Goal: Task Accomplishment & Management: Use online tool/utility

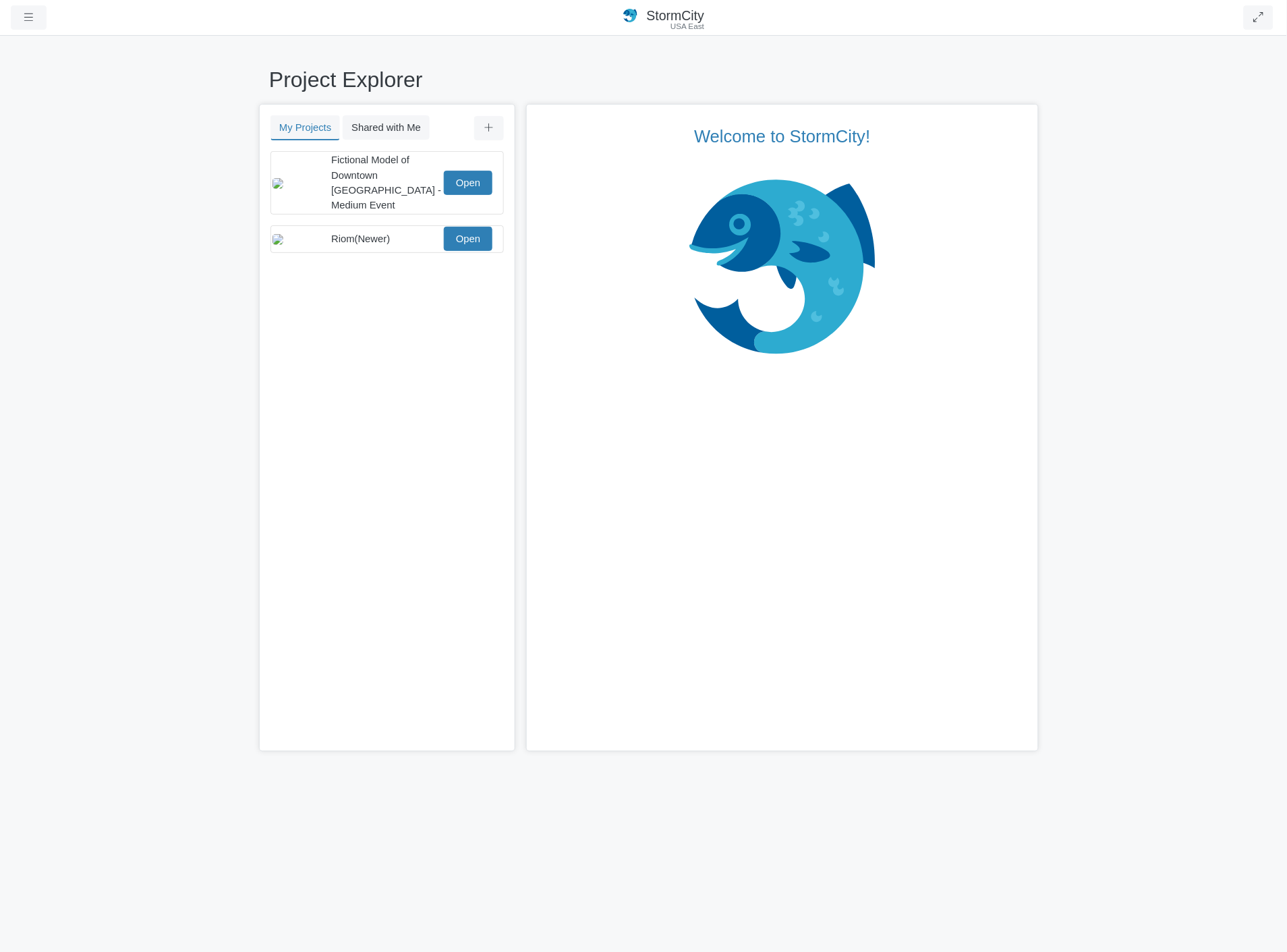
click at [442, 343] on div "You don't currently have any projects. Upload a Project You don't currently hav…" at bounding box center [387, 452] width 254 height 601
click at [458, 228] on link "Open" at bounding box center [469, 238] width 48 height 24
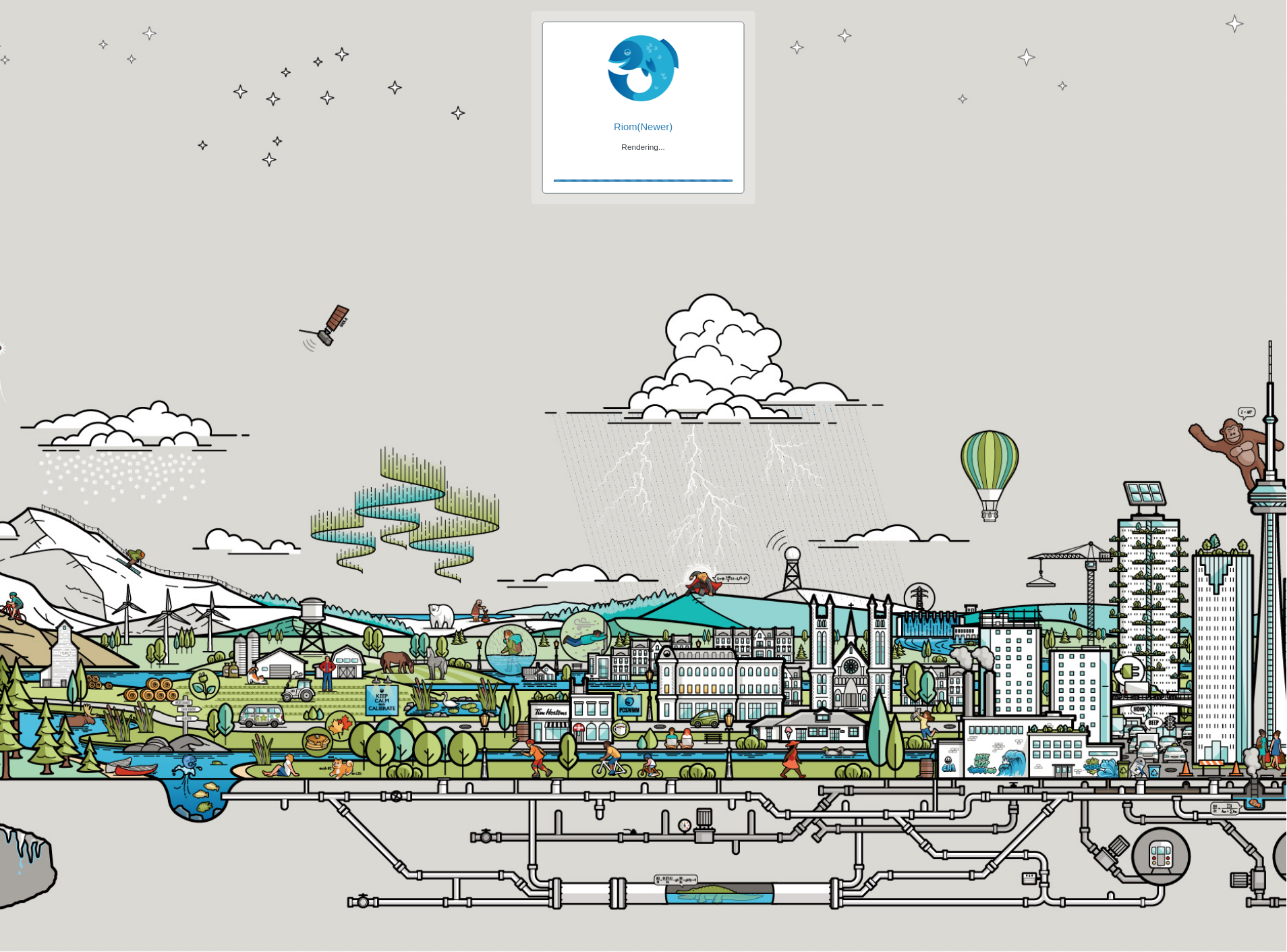
checkbox input "true"
checkbox input "false"
checkbox input "true"
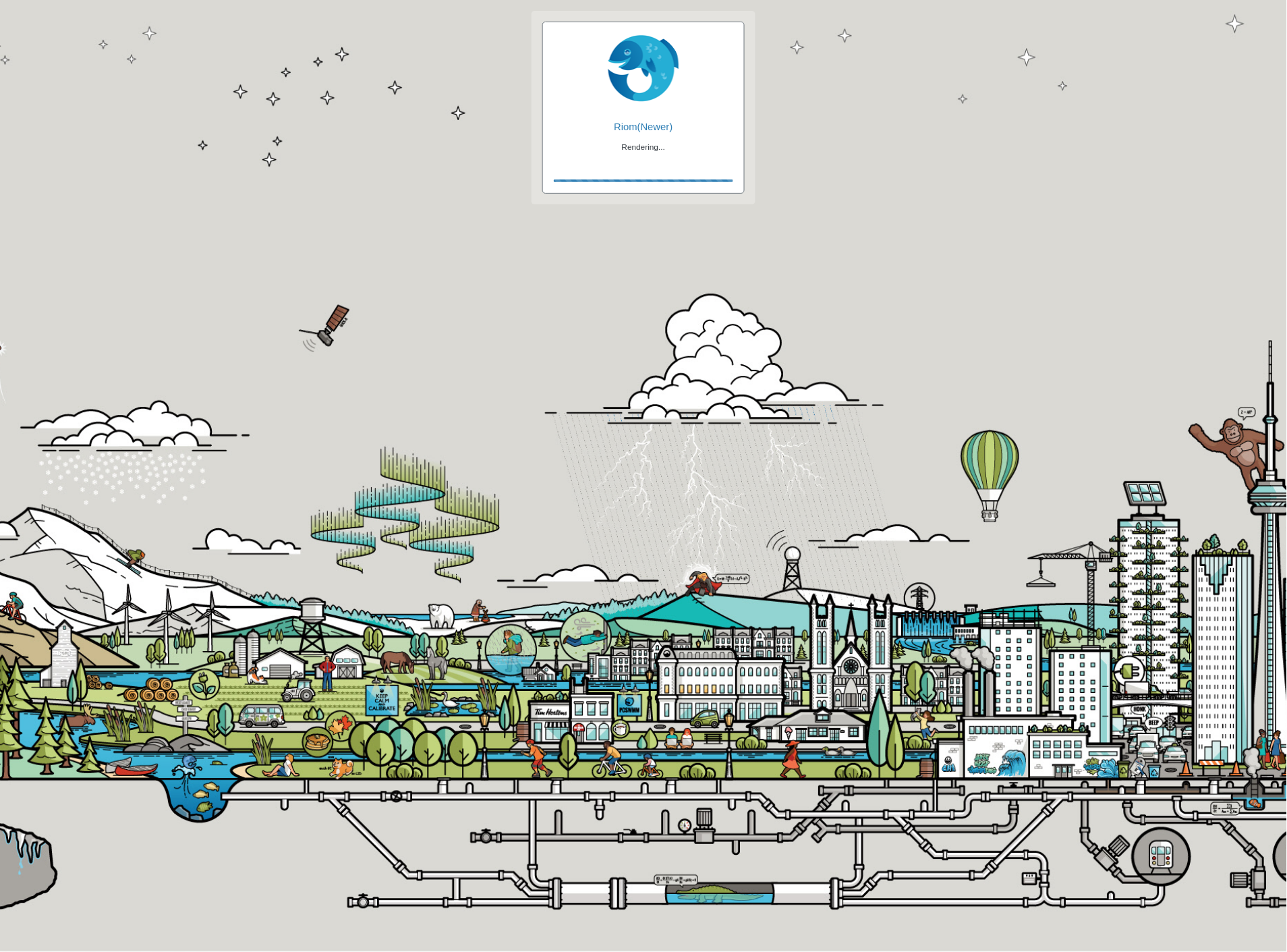
checkbox input "true"
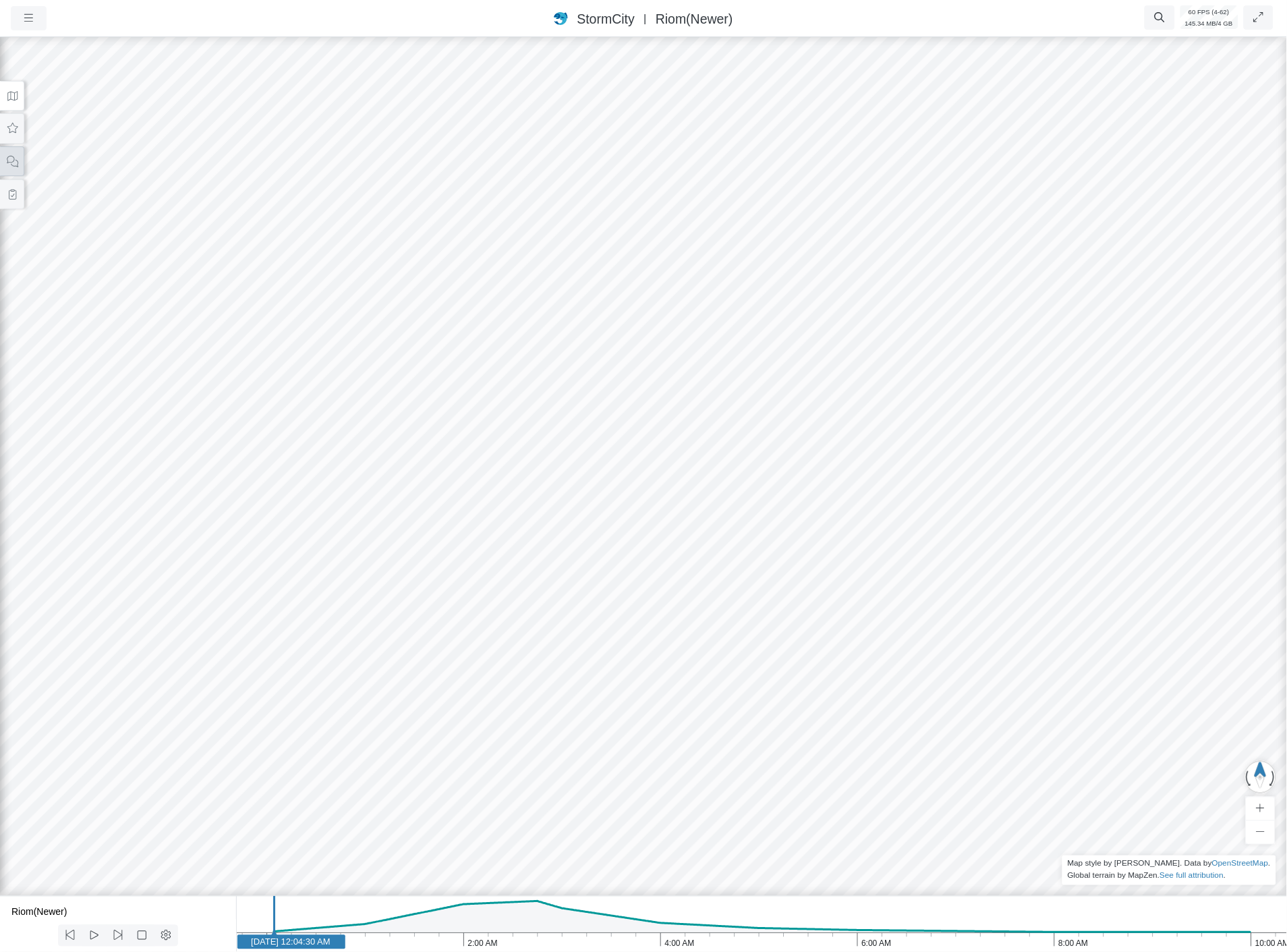
click at [16, 166] on button at bounding box center [12, 161] width 24 height 30
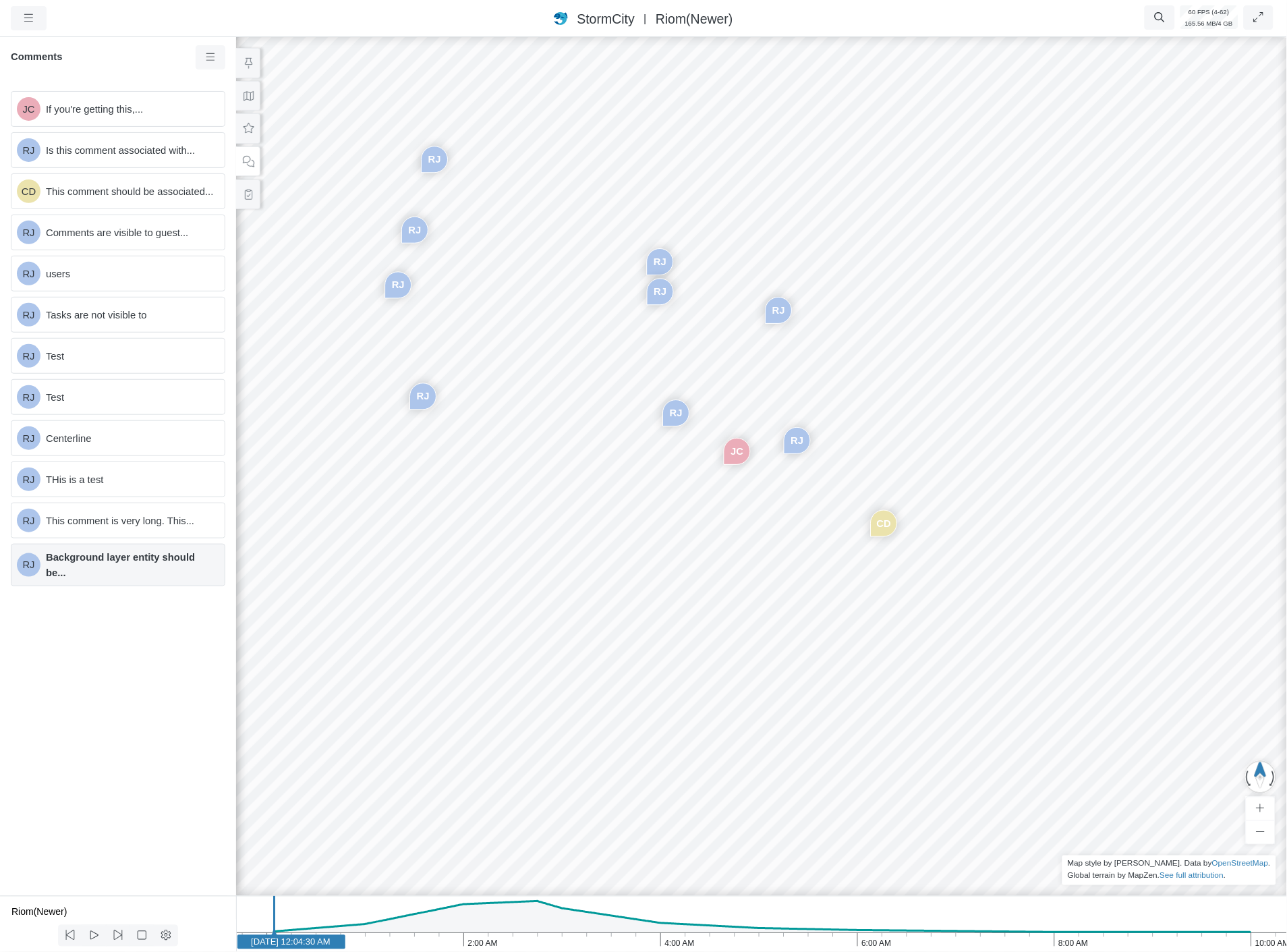
click at [143, 563] on span "Background layer entity should be..." at bounding box center [130, 564] width 168 height 30
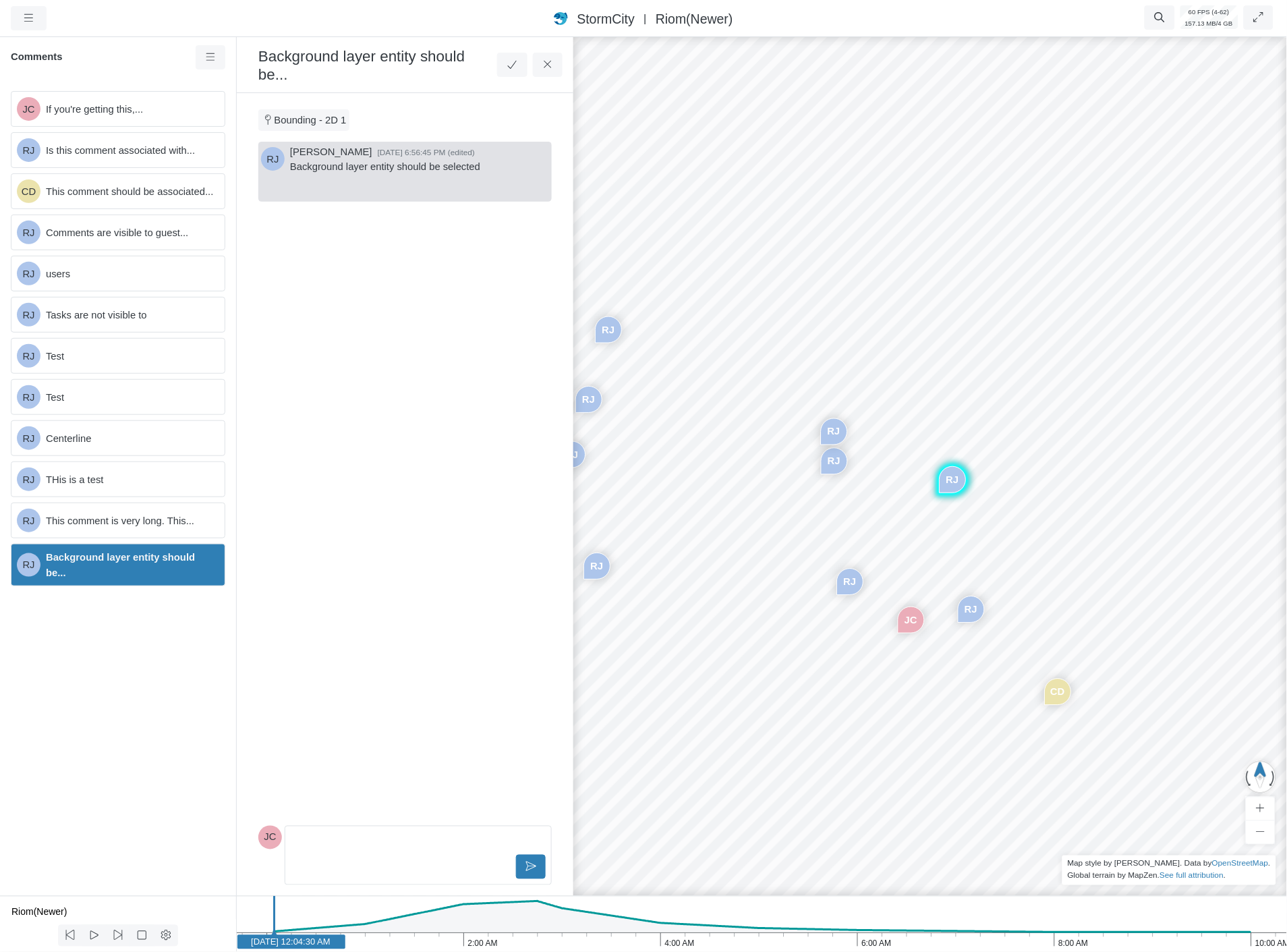
click at [931, 517] on div "JC RJ CD RJ RJ RJ RJ RJ RJ RJ RJ" at bounding box center [940, 493] width 1288 height 917
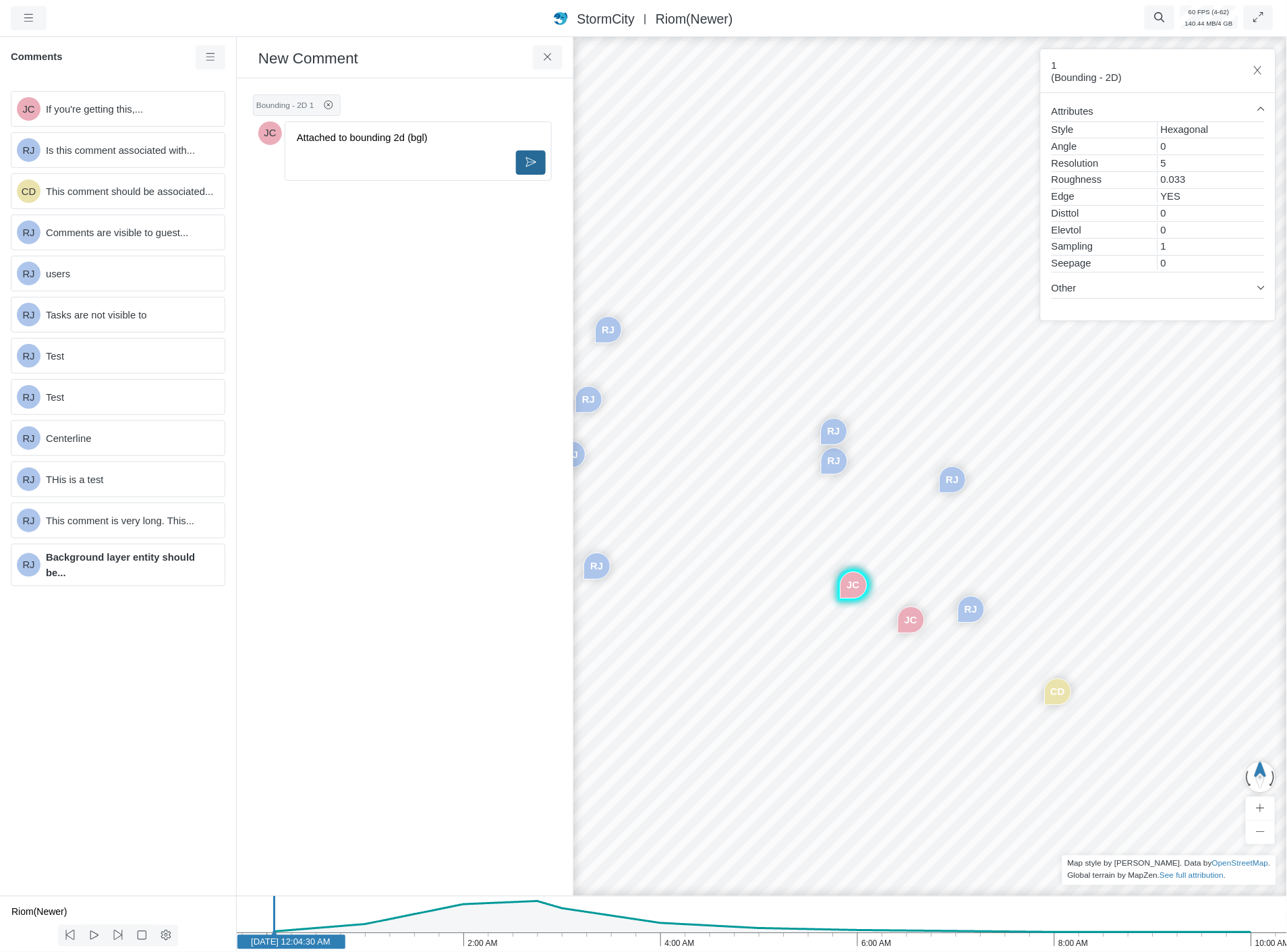
click at [534, 167] on icon at bounding box center [531, 162] width 13 height 10
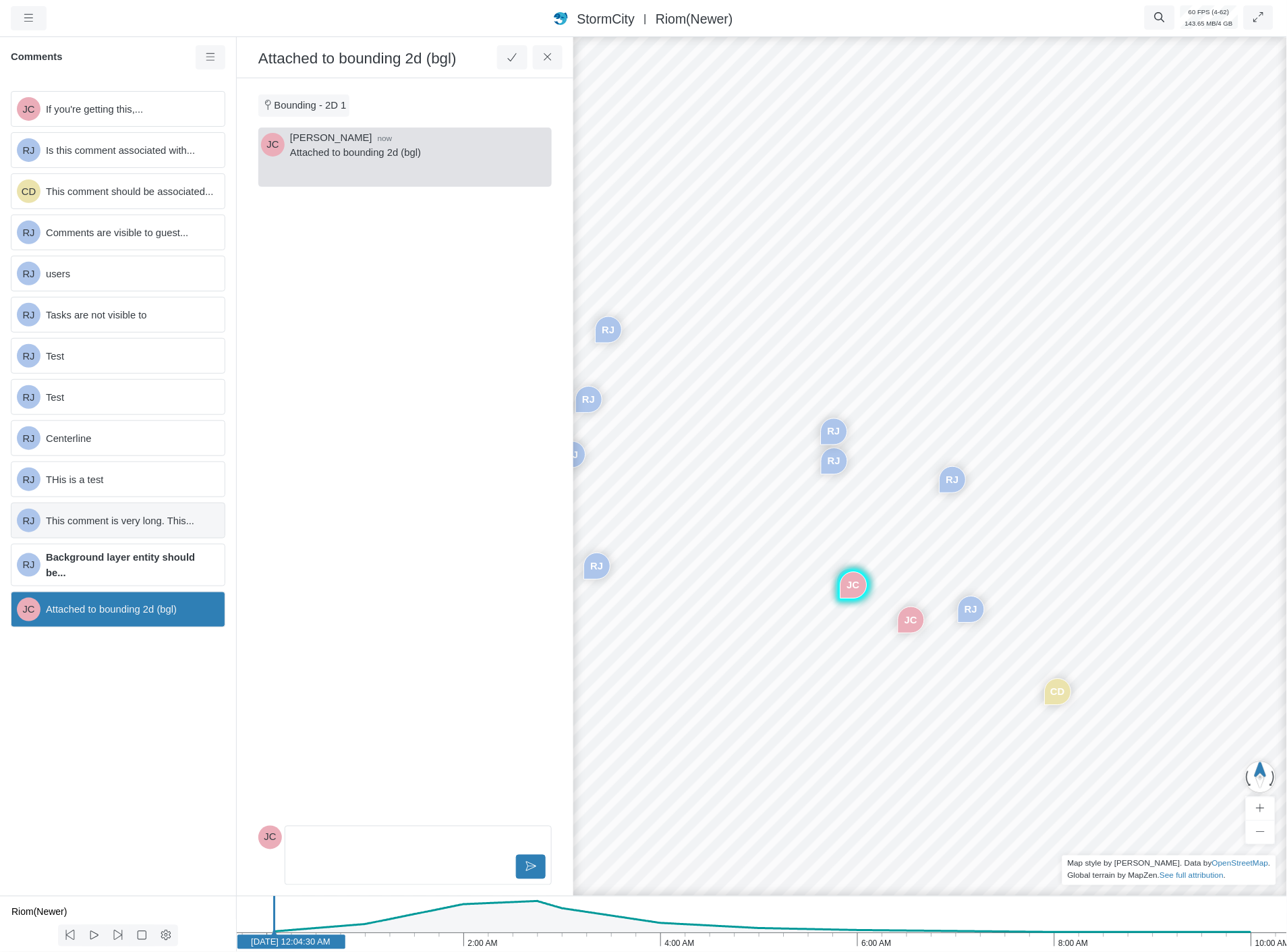
click at [157, 528] on span "This comment is very long. This..." at bounding box center [130, 520] width 168 height 14
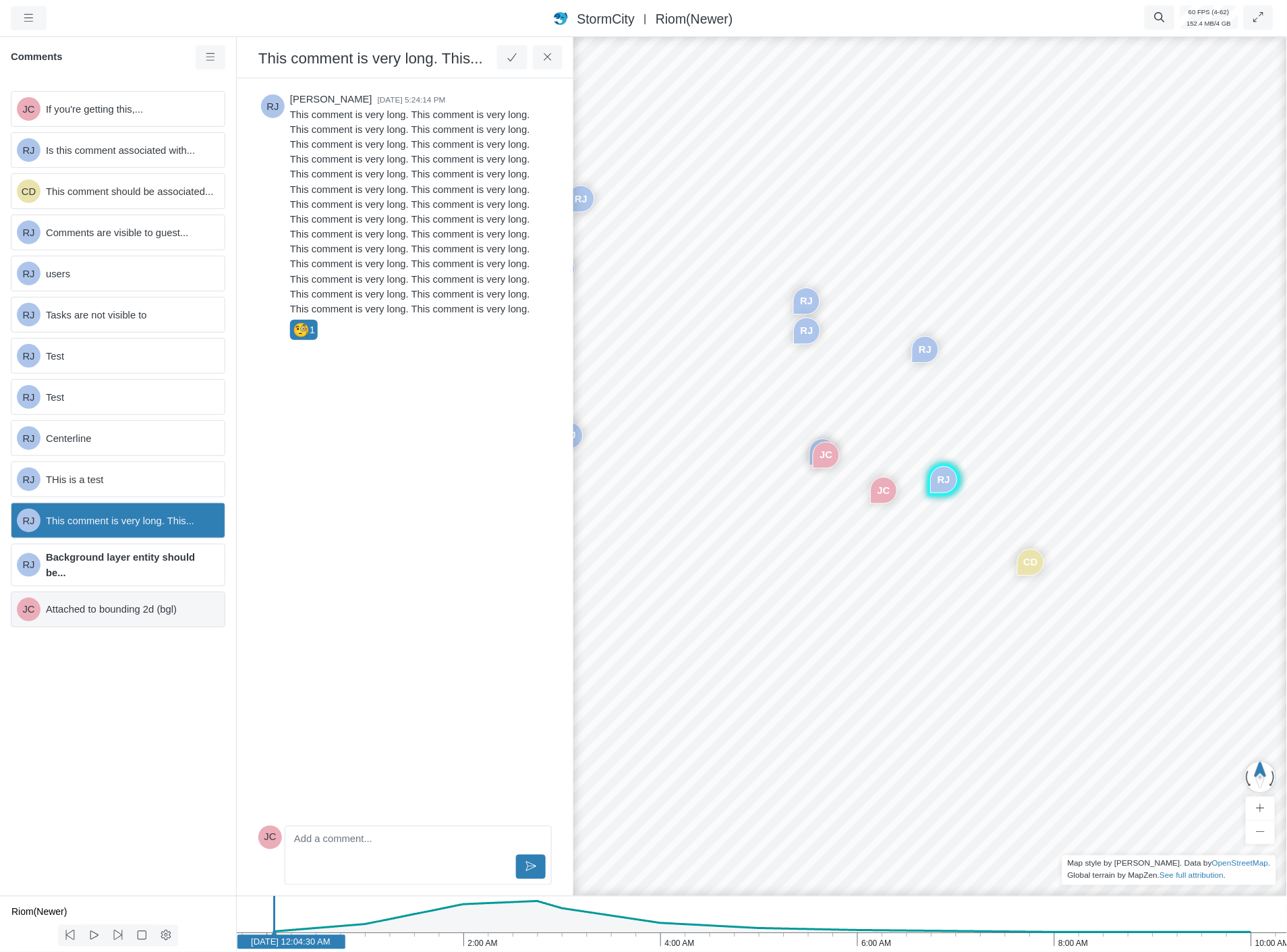
click at [131, 614] on span "Attached to bounding 2d (bgl)" at bounding box center [130, 608] width 168 height 14
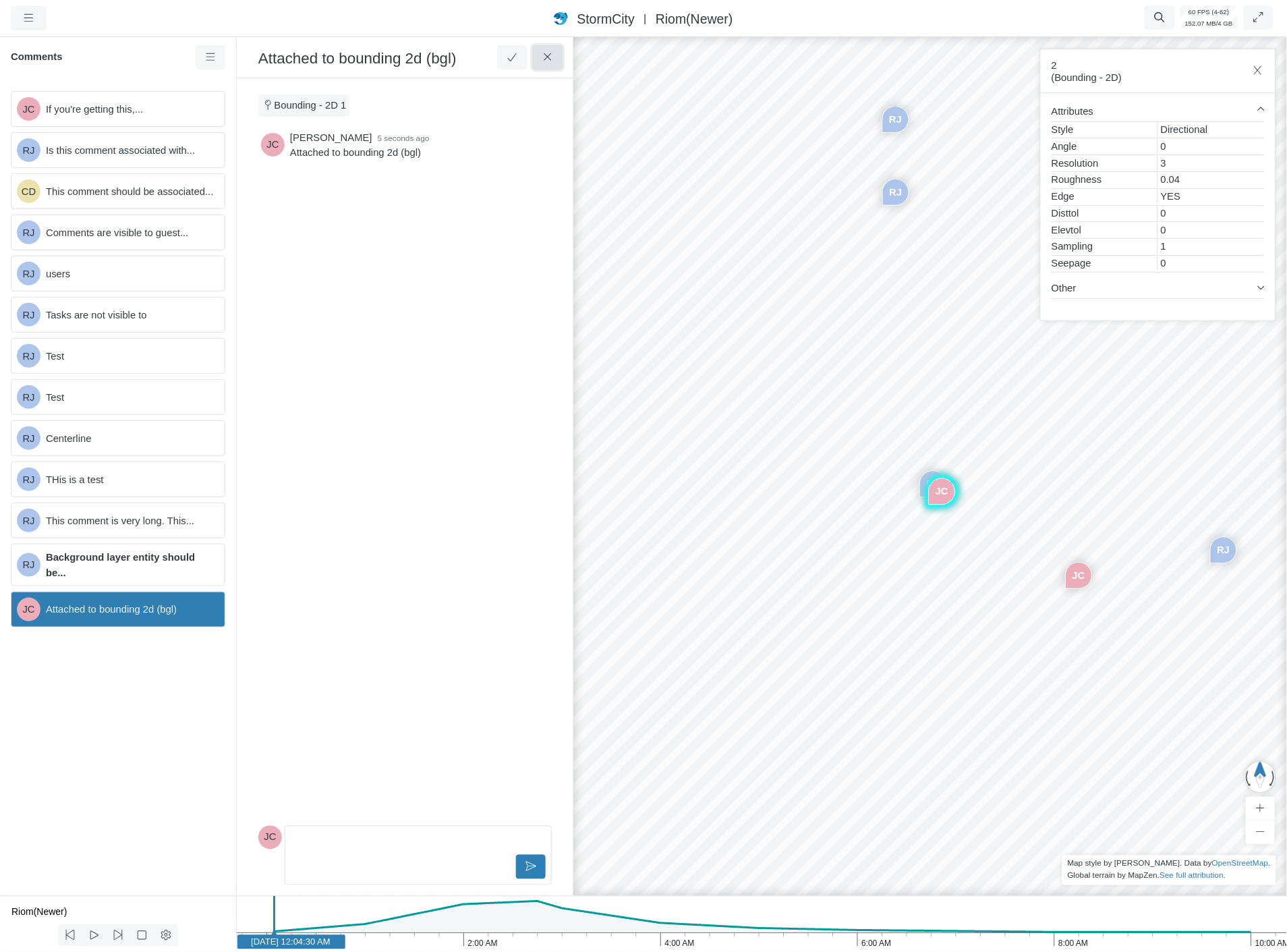
click at [542, 60] on icon at bounding box center [548, 57] width 13 height 10
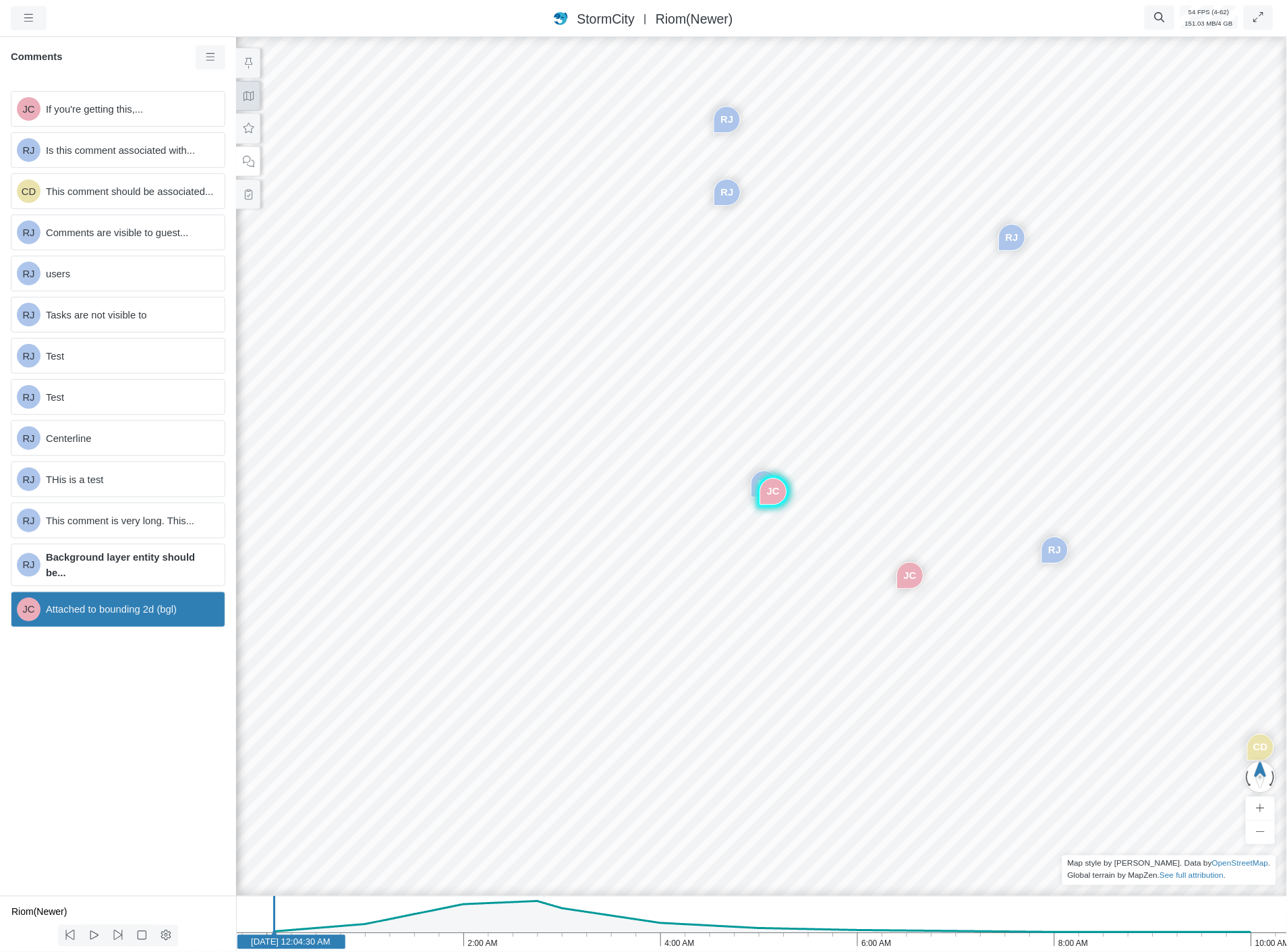
click at [239, 101] on button at bounding box center [248, 95] width 24 height 30
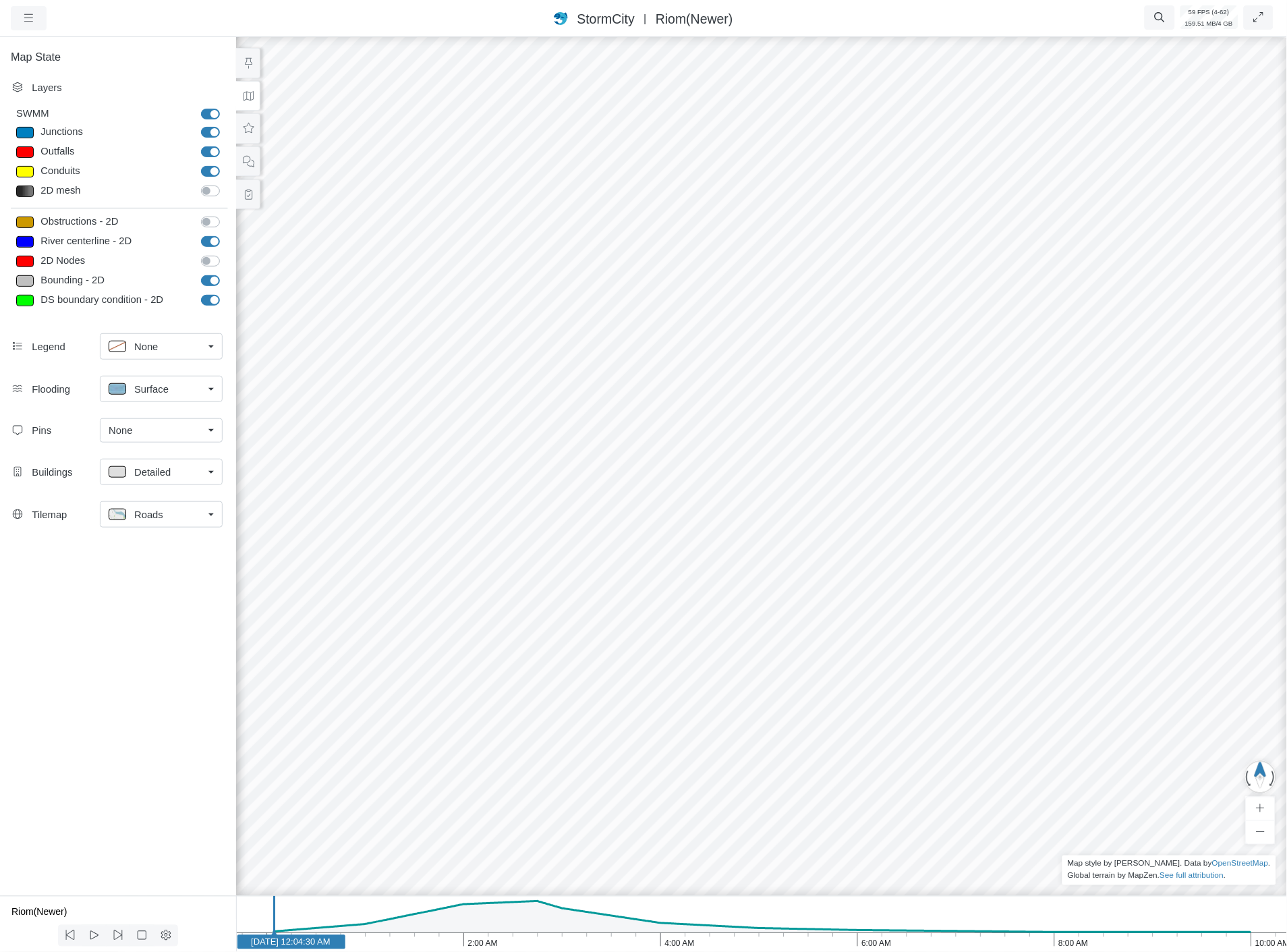
click at [226, 273] on label "Bounding - 2D" at bounding box center [226, 273] width 0 height 0
click at [207, 278] on input "Bounding - 2D" at bounding box center [206, 278] width 11 height 13
checkbox input "false"
drag, startPoint x: 1004, startPoint y: 414, endPoint x: 865, endPoint y: 433, distance: 140.3
drag, startPoint x: 896, startPoint y: 427, endPoint x: 737, endPoint y: 439, distance: 159.5
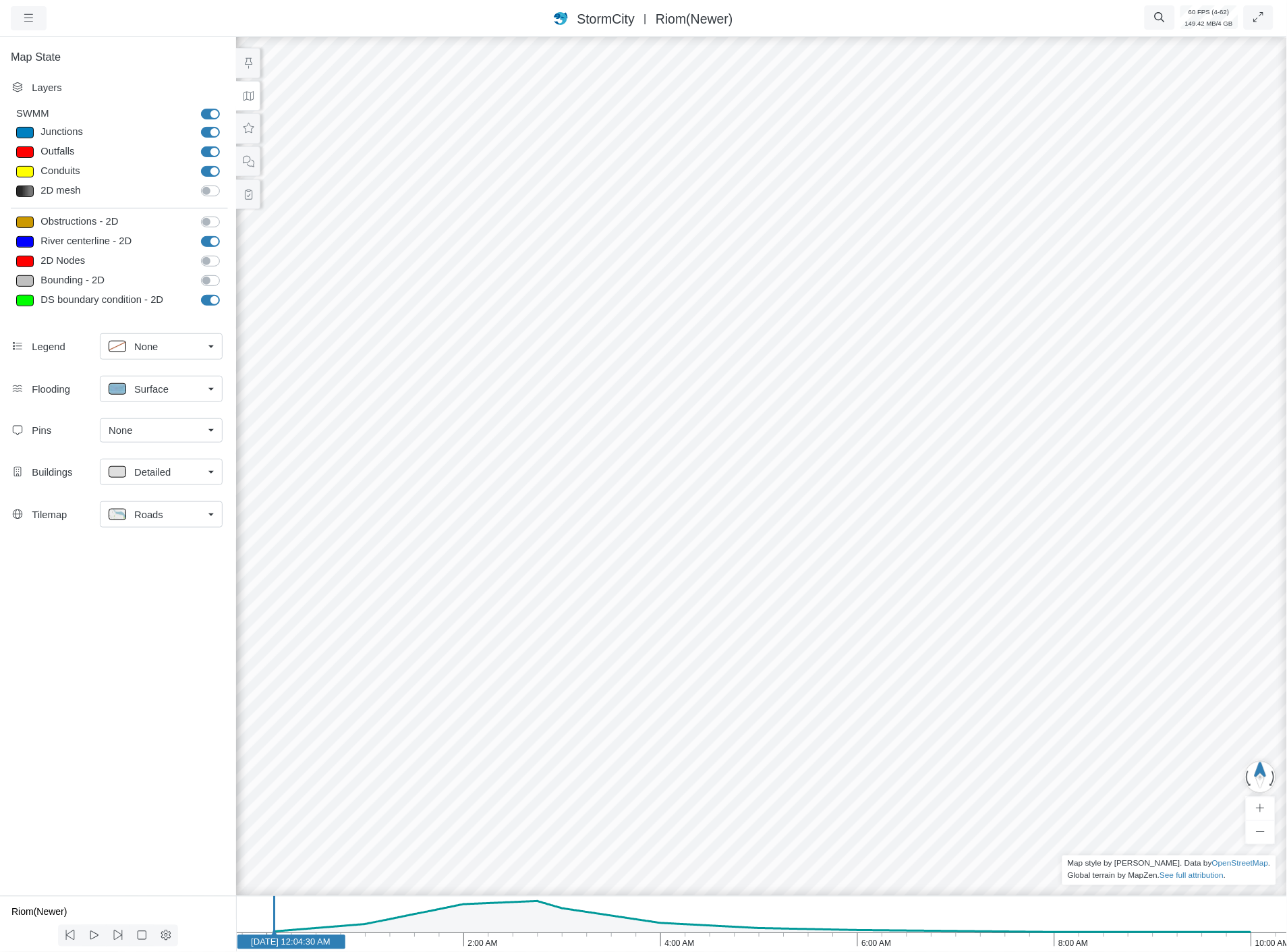
click at [740, 443] on div "JC RJ CD RJ RJ RJ RJ RJ RJ RJ RJ JC" at bounding box center [762, 493] width 1288 height 917
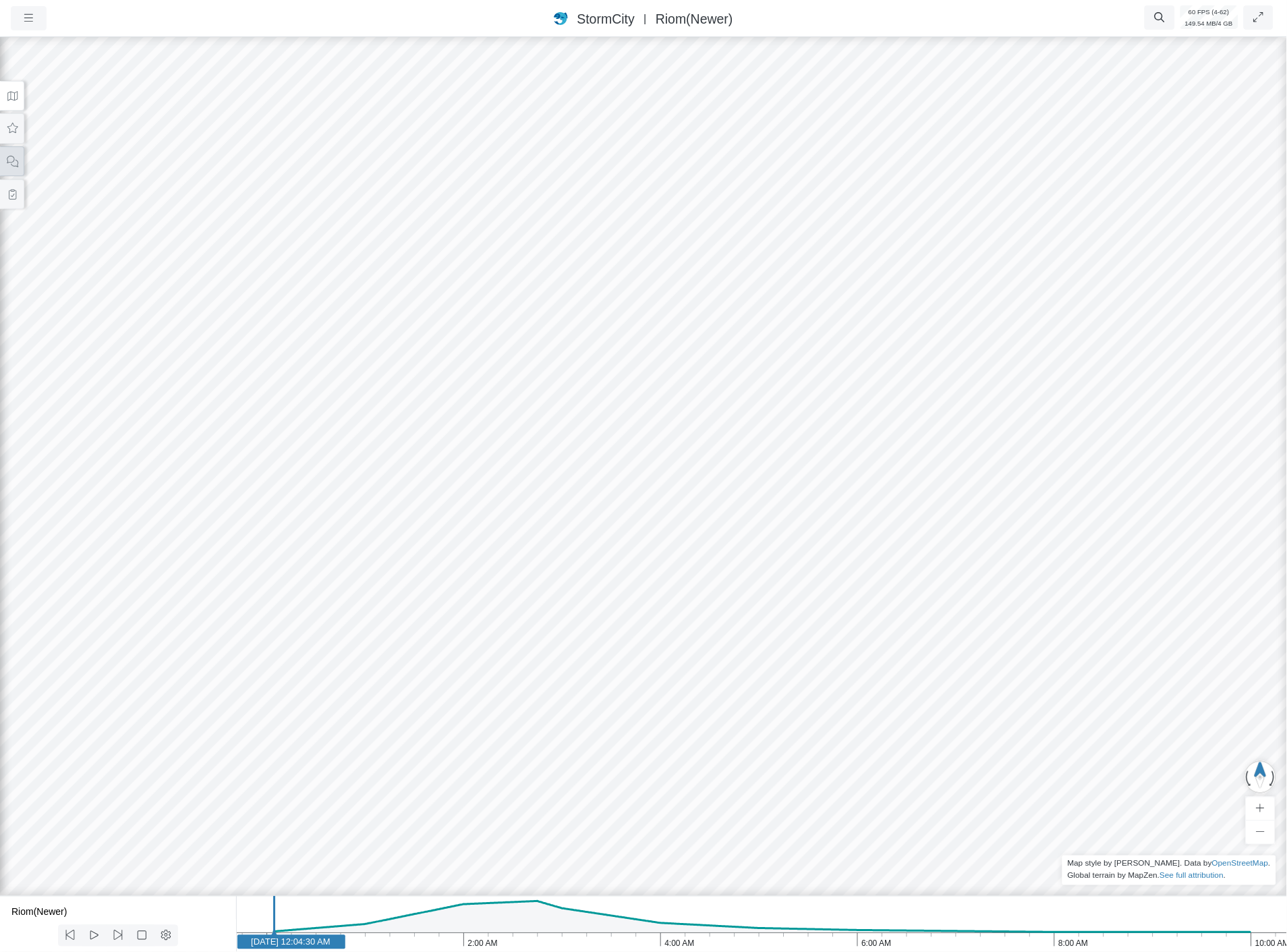
click at [12, 167] on button at bounding box center [12, 161] width 24 height 30
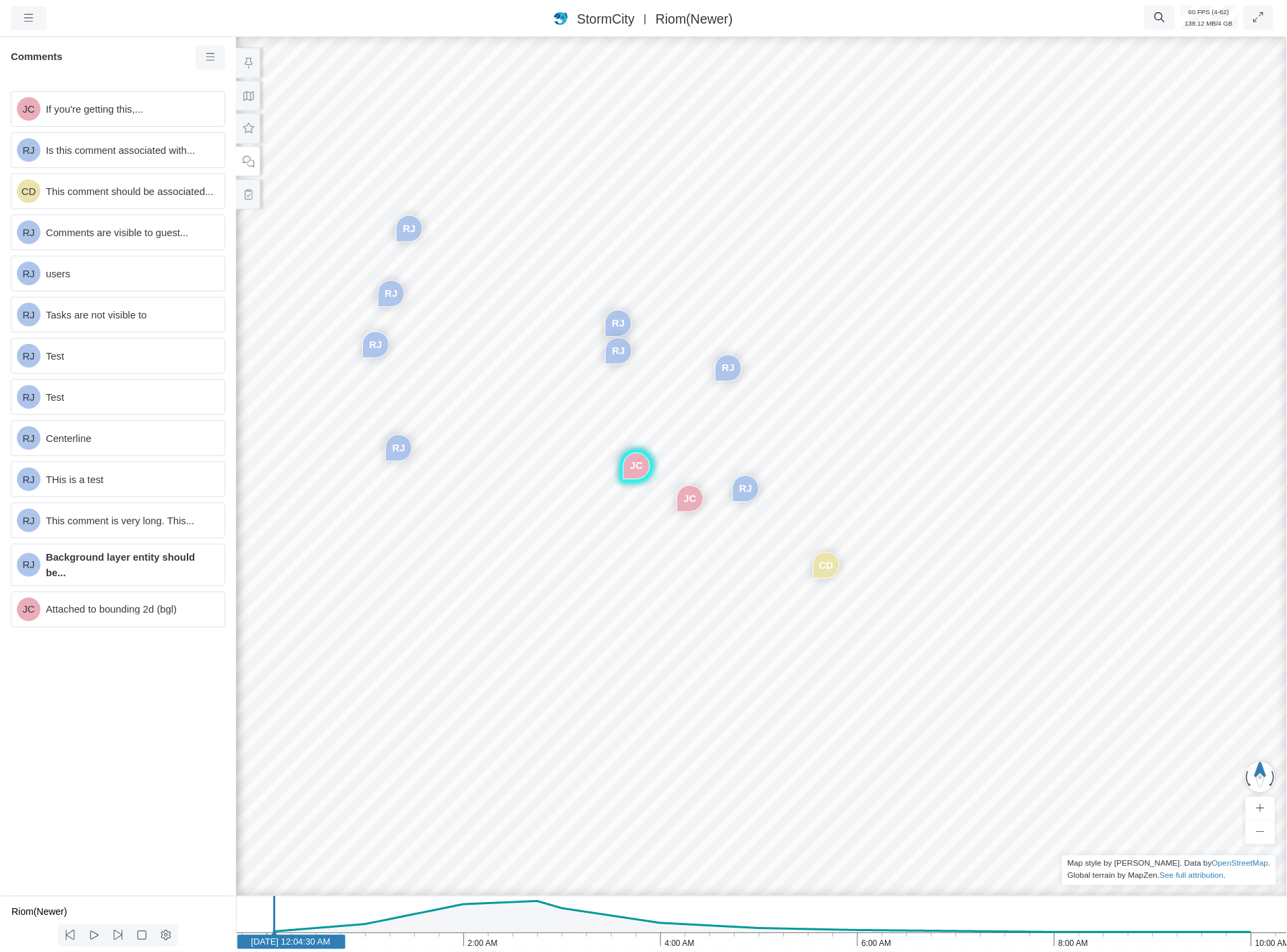
click at [764, 381] on div "JC RJ CD RJ RJ RJ RJ RJ RJ RJ RJ JC" at bounding box center [762, 493] width 1288 height 917
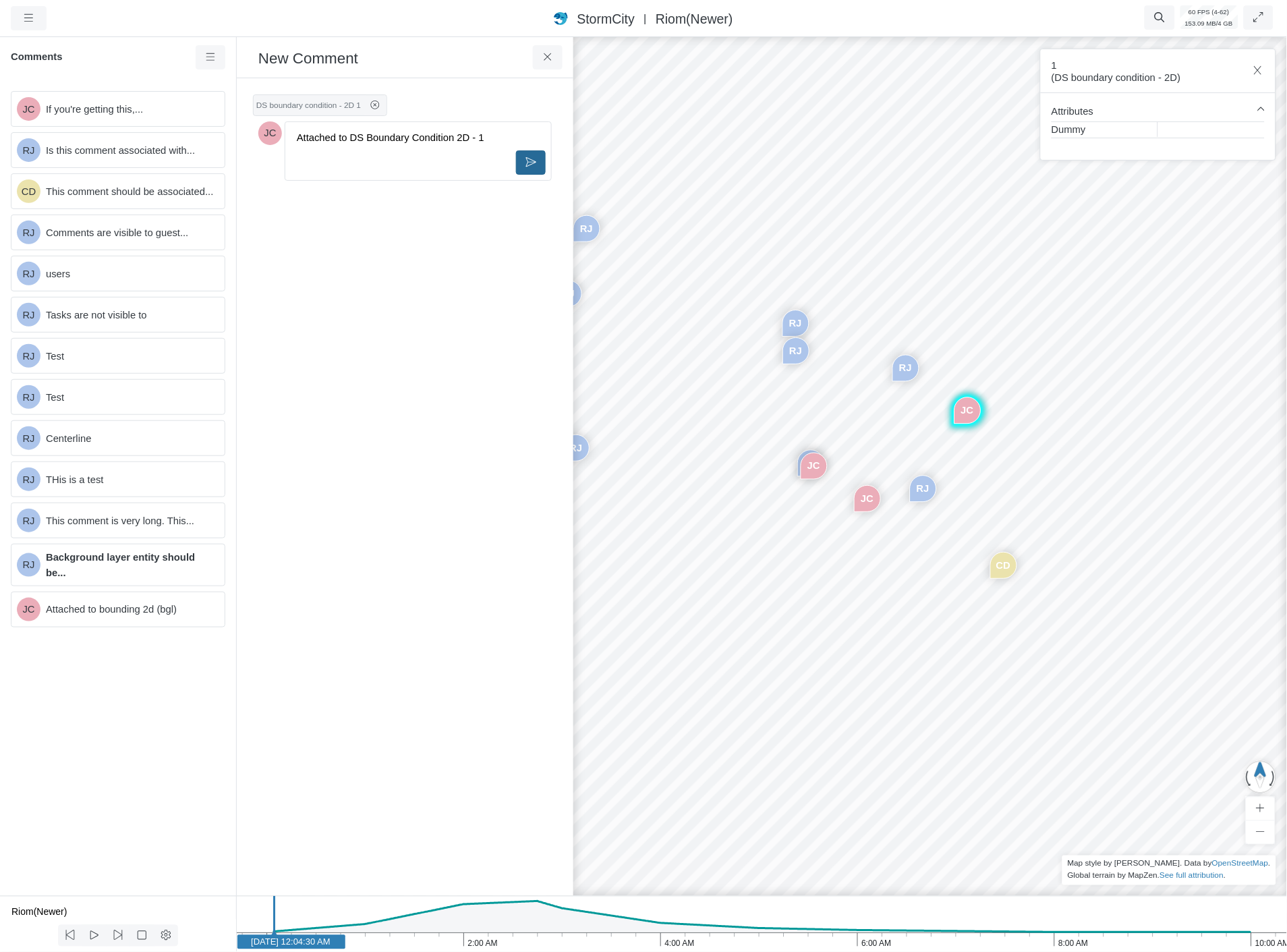
click at [529, 151] on button at bounding box center [530, 162] width 30 height 24
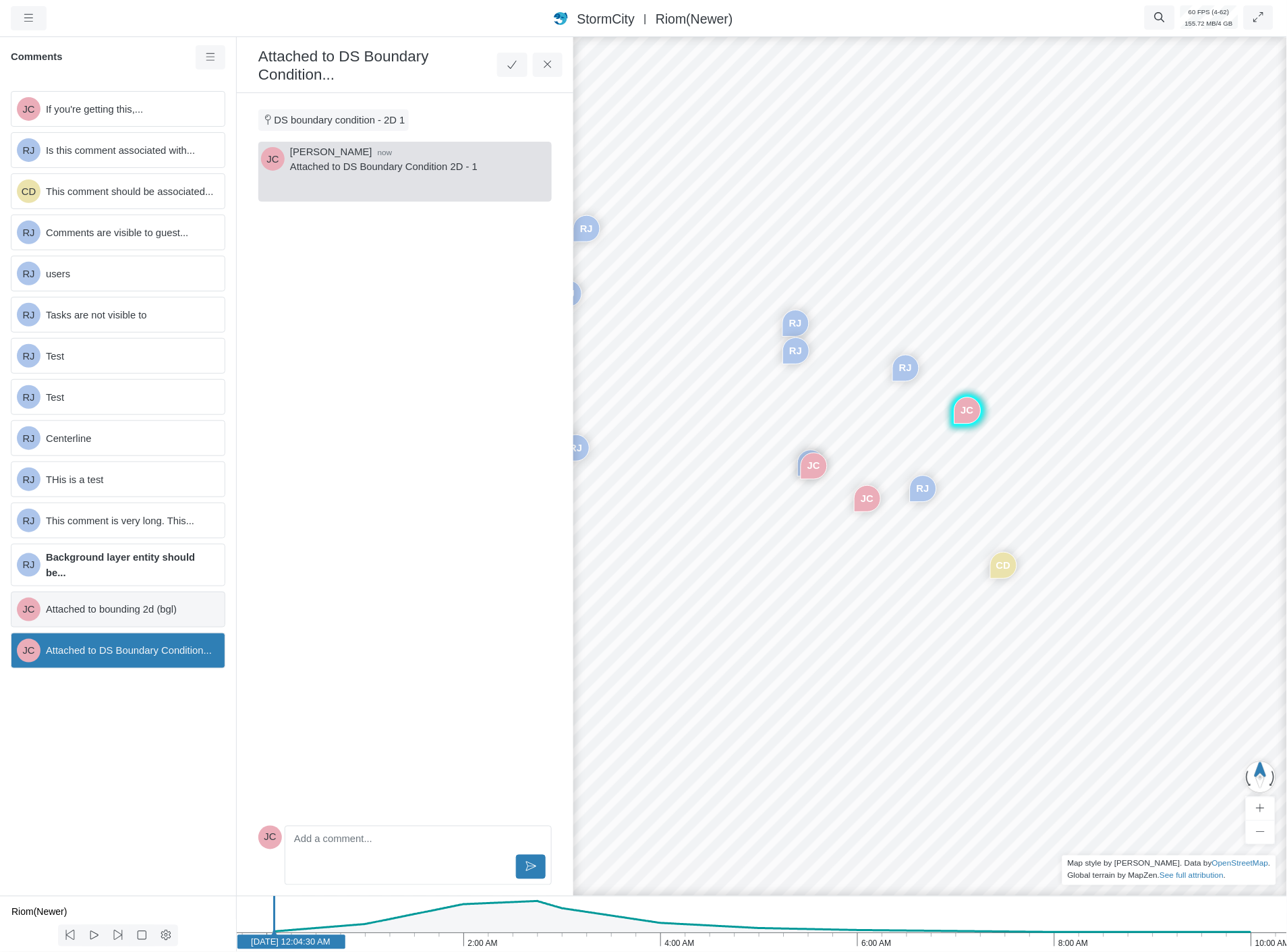
click at [156, 603] on span "Attached to bounding 2d (bgl)" at bounding box center [130, 608] width 168 height 14
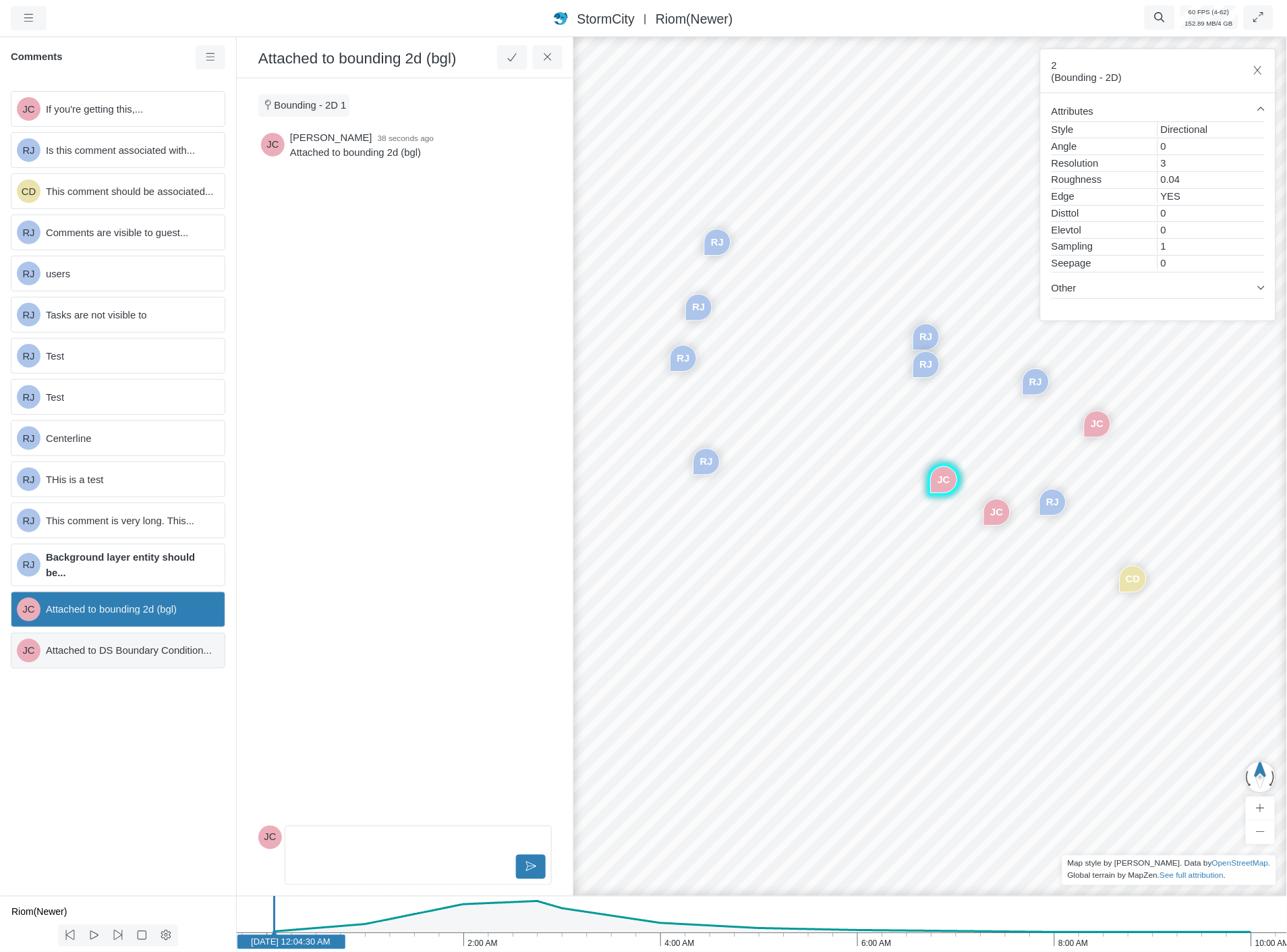
click at [156, 655] on span "Attached to DS Boundary Condition..." at bounding box center [130, 649] width 168 height 14
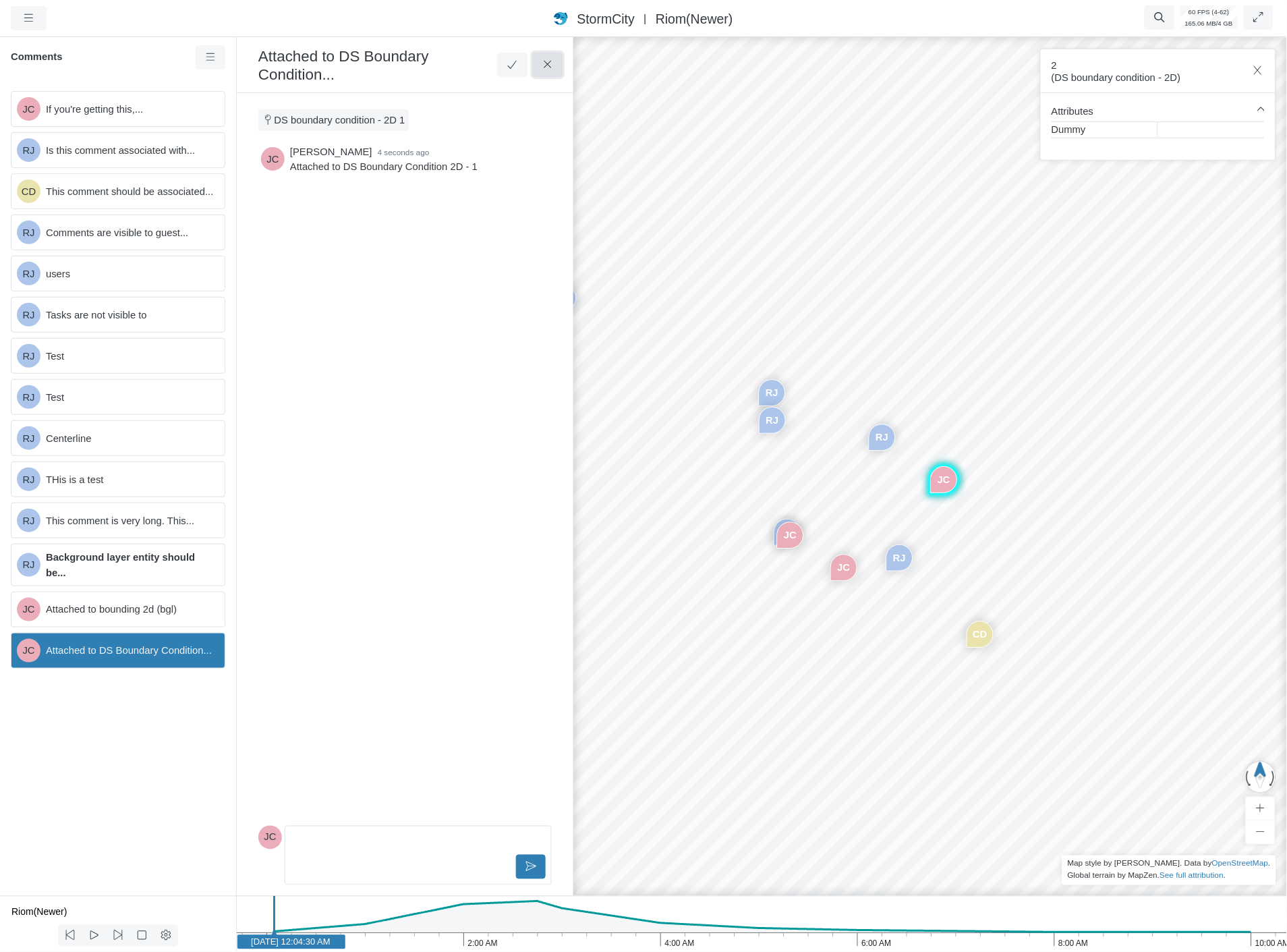
click at [550, 67] on icon at bounding box center [548, 65] width 13 height 10
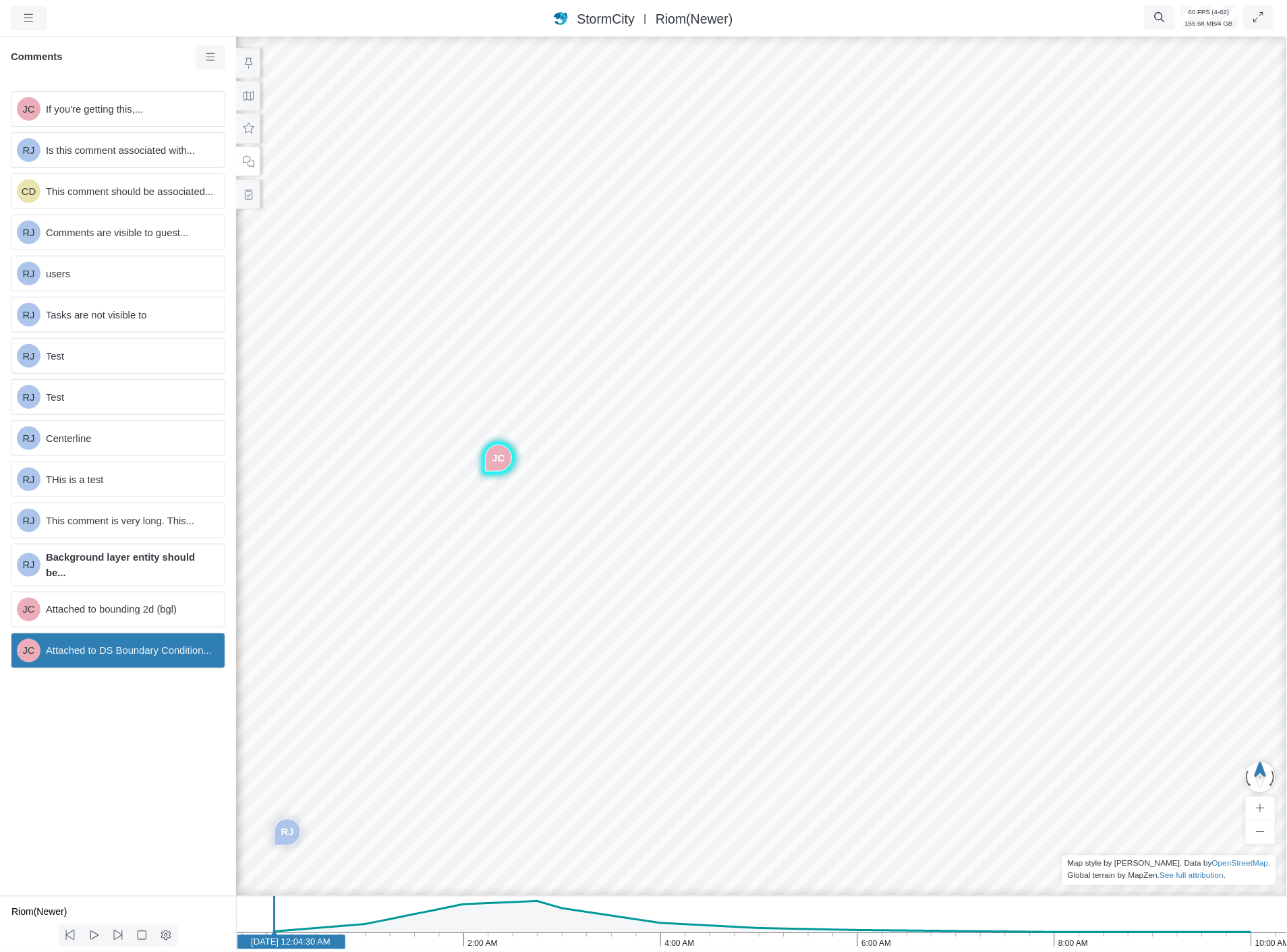
click at [428, 277] on div "JC RJ CD RJ RJ RJ RJ RJ RJ RJ RJ JC JC" at bounding box center [762, 493] width 1288 height 917
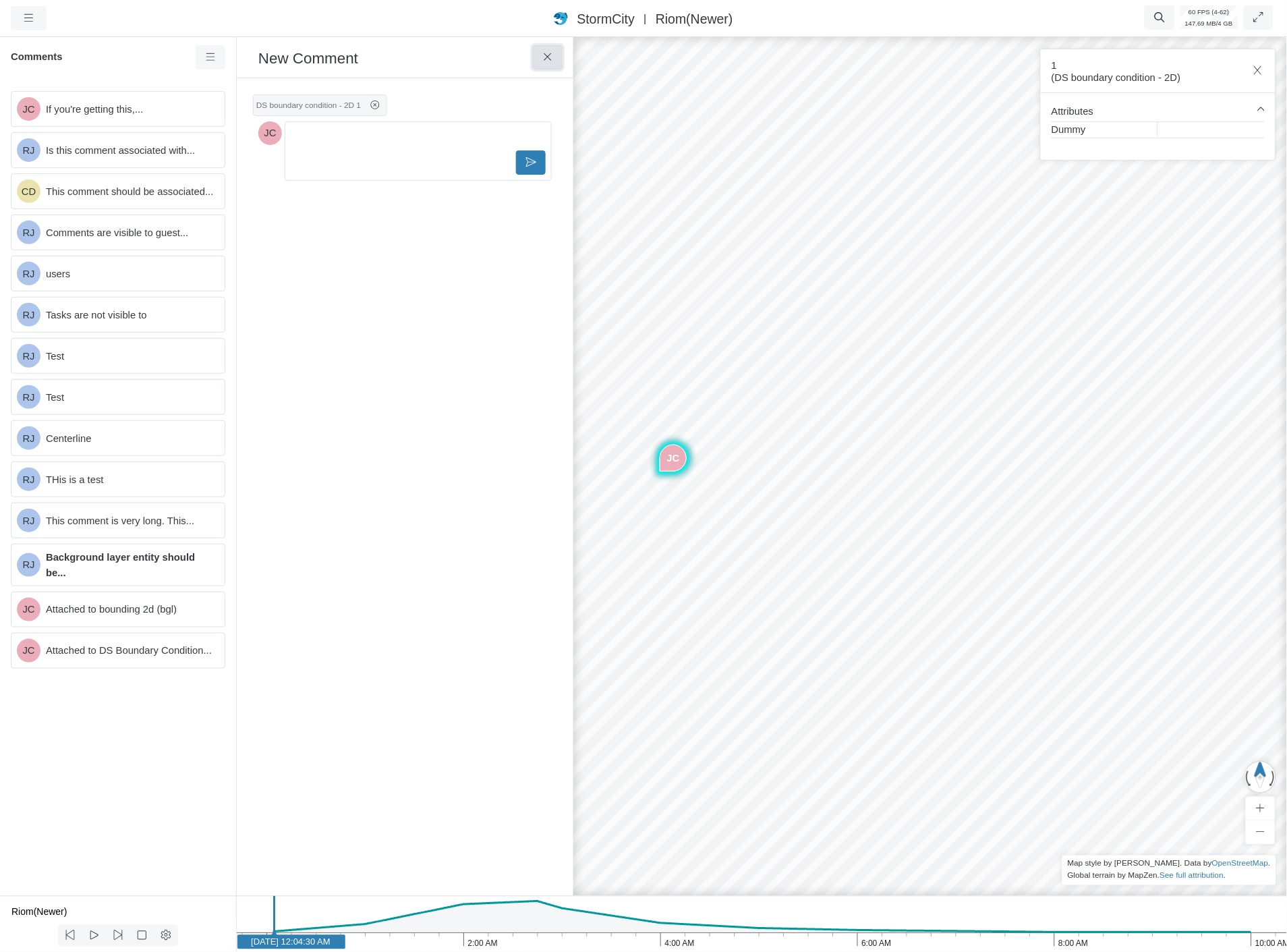
click at [543, 59] on icon at bounding box center [548, 57] width 13 height 10
